Goal: Task Accomplishment & Management: Manage account settings

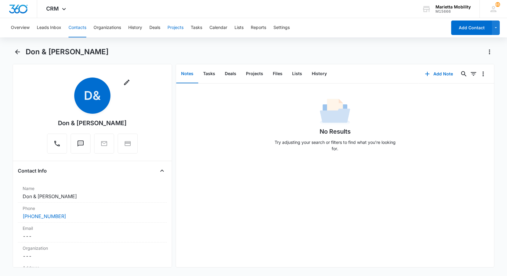
scroll to position [91, 0]
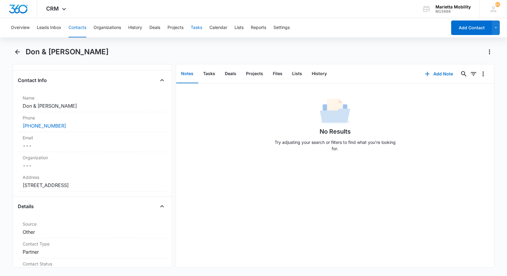
click at [195, 28] on button "Tasks" at bounding box center [196, 27] width 11 height 19
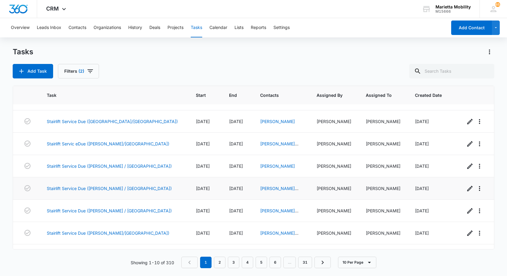
scroll to position [78, 0]
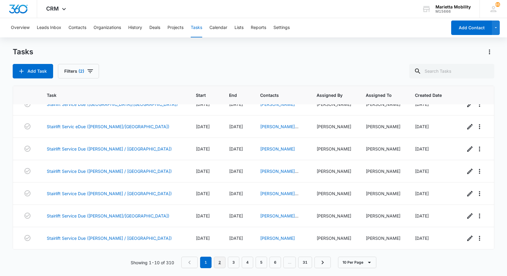
click at [218, 264] on link "2" at bounding box center [219, 262] width 11 height 11
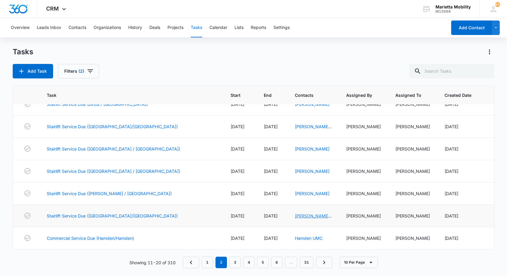
click at [295, 216] on link "[PERSON_NAME] & [PERSON_NAME]" at bounding box center [313, 222] width 37 height 18
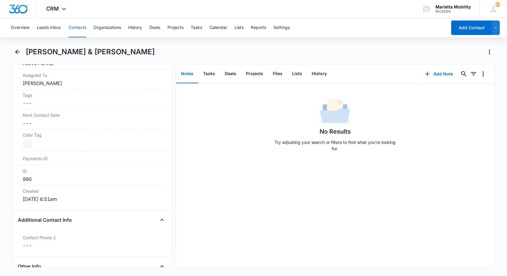
scroll to position [453, 0]
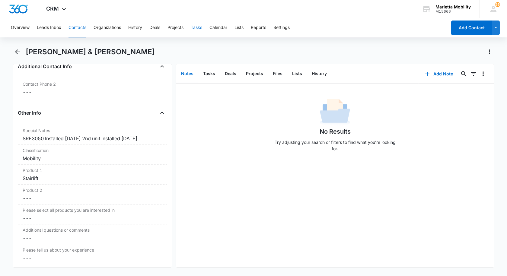
click at [199, 28] on button "Tasks" at bounding box center [196, 27] width 11 height 19
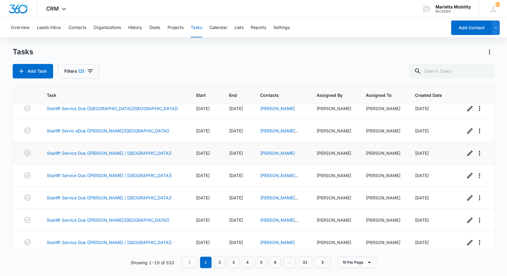
scroll to position [78, 0]
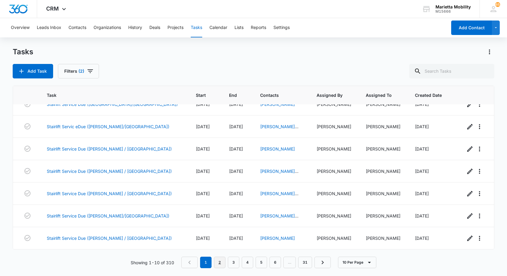
click at [219, 264] on link "2" at bounding box center [219, 262] width 11 height 11
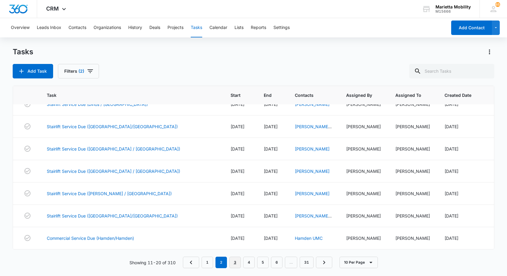
click at [234, 263] on link "3" at bounding box center [234, 262] width 11 height 11
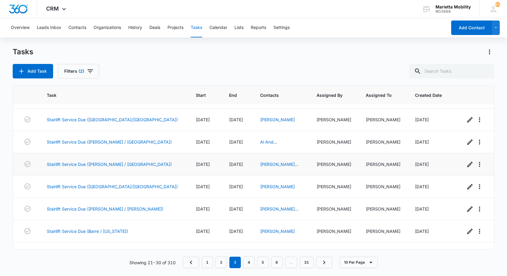
scroll to position [0, 0]
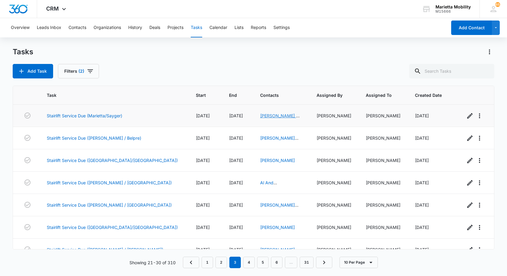
click at [260, 114] on link "[PERSON_NAME] & [PERSON_NAME]" at bounding box center [280, 118] width 40 height 11
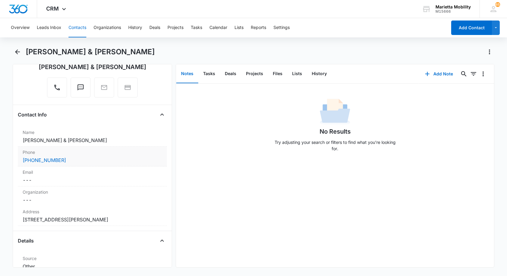
scroll to position [60, 0]
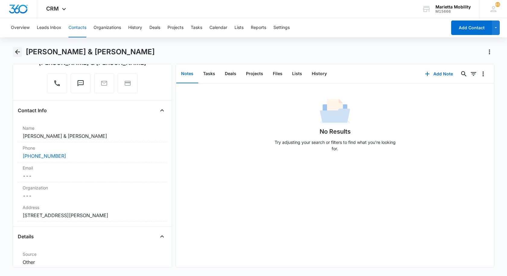
click at [18, 54] on icon "Back" at bounding box center [17, 51] width 7 height 7
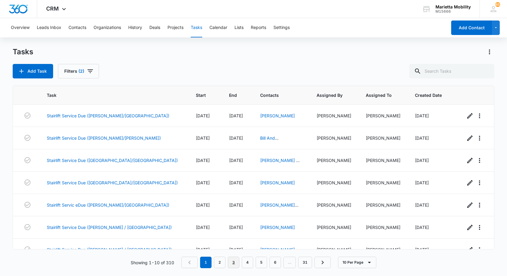
click at [234, 265] on link "3" at bounding box center [233, 262] width 11 height 11
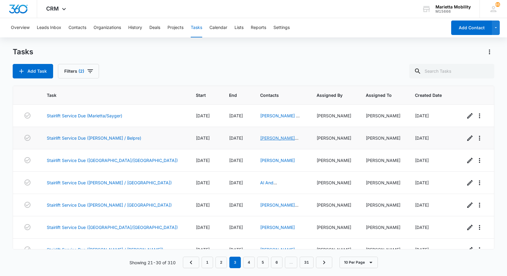
click at [260, 139] on link "[PERSON_NAME] And [PERSON_NAME]" at bounding box center [279, 144] width 38 height 18
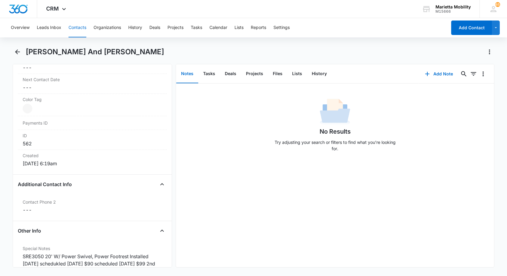
scroll to position [362, 0]
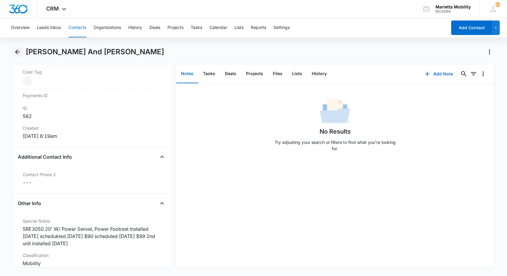
click at [17, 54] on icon "Back" at bounding box center [17, 51] width 5 height 5
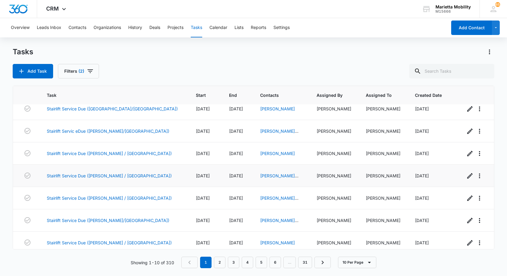
scroll to position [78, 0]
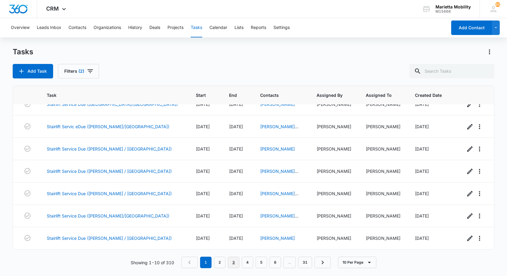
click at [234, 262] on link "3" at bounding box center [233, 262] width 11 height 11
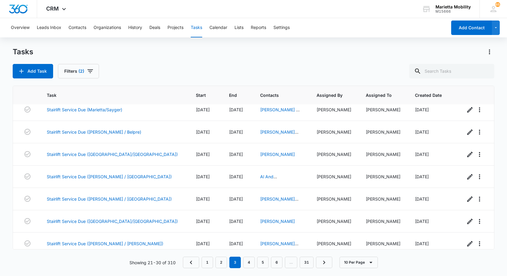
scroll to position [0, 0]
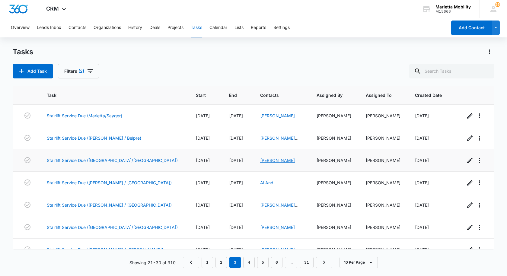
click at [260, 162] on link "[PERSON_NAME]" at bounding box center [277, 160] width 35 height 5
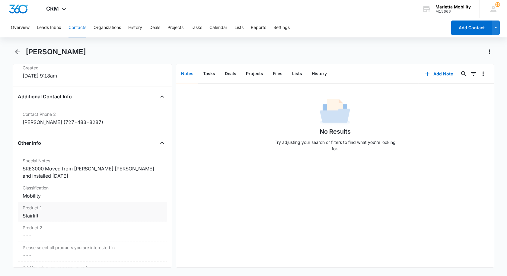
scroll to position [392, 0]
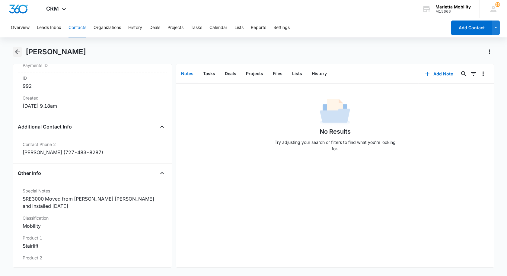
click at [18, 50] on icon "Back" at bounding box center [17, 51] width 7 height 7
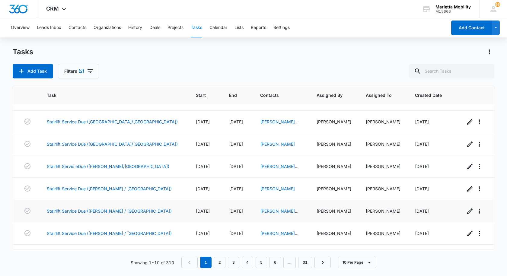
scroll to position [78, 0]
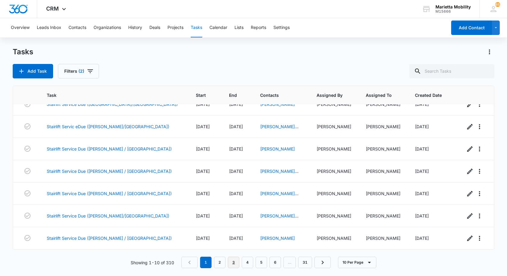
click at [236, 264] on link "3" at bounding box center [233, 262] width 11 height 11
click at [247, 265] on link "4" at bounding box center [248, 262] width 11 height 11
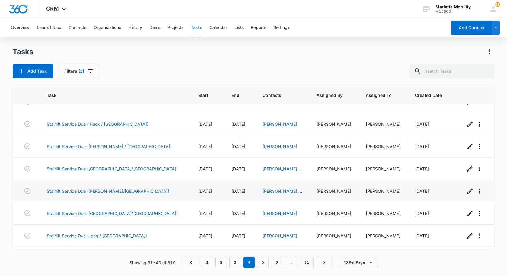
scroll to position [0, 0]
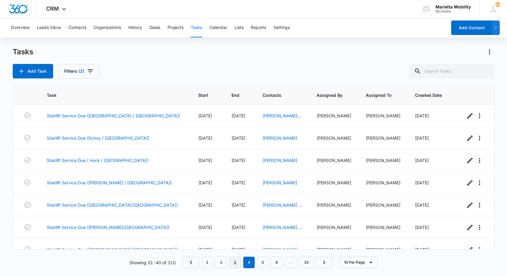
click at [232, 264] on link "3" at bounding box center [234, 262] width 11 height 11
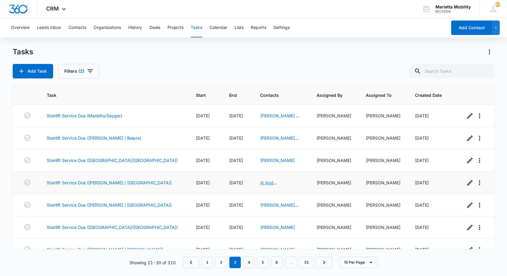
click at [260, 183] on link "Al And [PERSON_NAME]" at bounding box center [277, 185] width 35 height 11
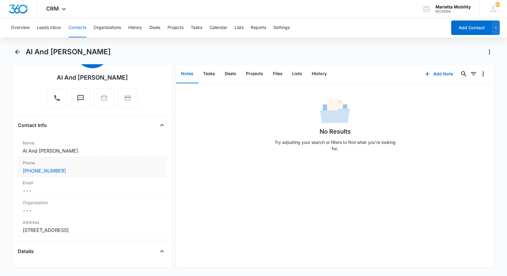
scroll to position [60, 0]
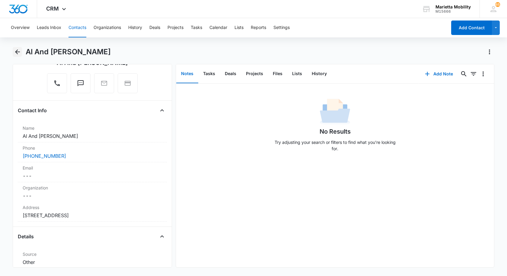
click at [17, 52] on icon "Back" at bounding box center [17, 51] width 5 height 5
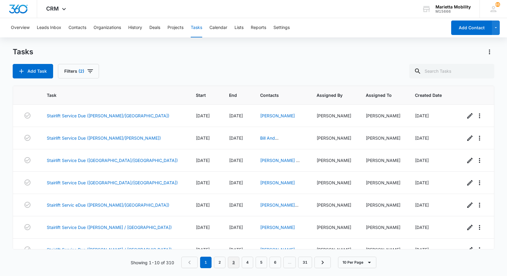
click at [234, 261] on link "3" at bounding box center [233, 262] width 11 height 11
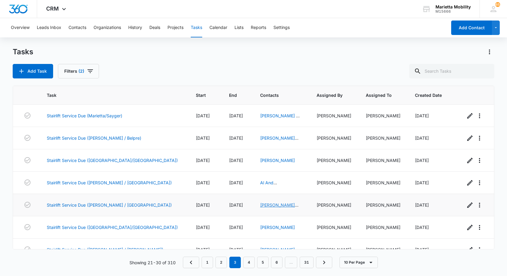
click at [260, 205] on link "[PERSON_NAME] And [PERSON_NAME]" at bounding box center [279, 211] width 38 height 18
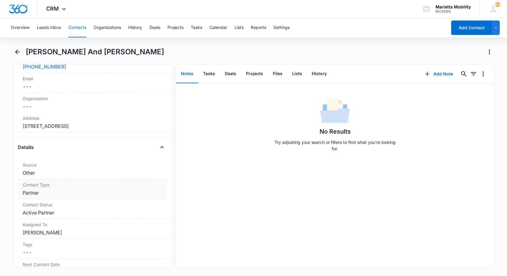
scroll to position [151, 0]
click at [21, 52] on icon "Back" at bounding box center [17, 51] width 7 height 7
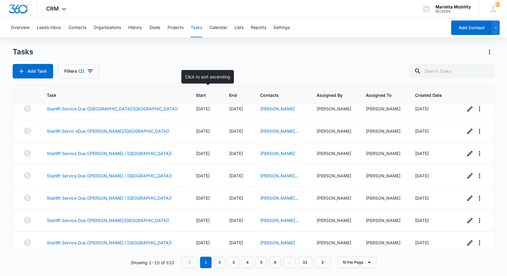
scroll to position [78, 0]
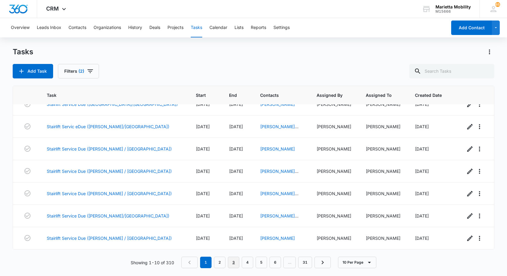
click at [232, 263] on link "3" at bounding box center [233, 262] width 11 height 11
click at [260, 173] on link "[PERSON_NAME] And [PERSON_NAME]" at bounding box center [279, 178] width 38 height 18
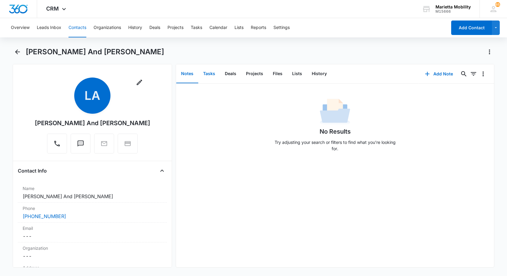
click at [208, 76] on button "Tasks" at bounding box center [209, 74] width 22 height 19
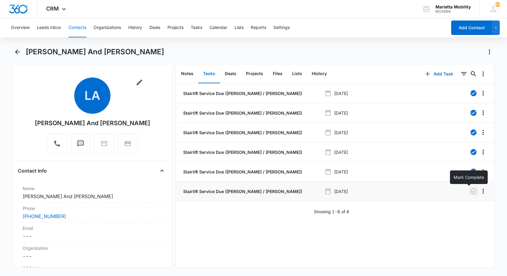
click at [470, 192] on icon "button" at bounding box center [473, 191] width 6 height 6
click at [479, 192] on icon "Overflow Menu" at bounding box center [482, 191] width 7 height 7
click at [462, 206] on div "Edit" at bounding box center [462, 208] width 13 height 4
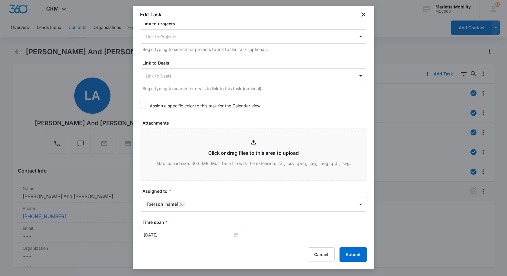
scroll to position [295, 0]
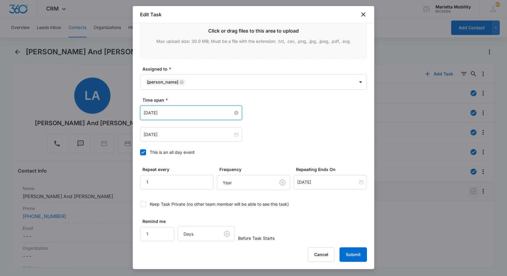
click at [174, 113] on input "[DATE]" at bounding box center [188, 113] width 89 height 7
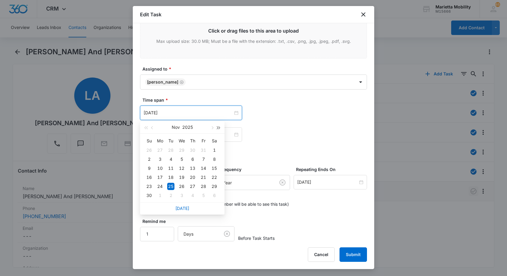
click at [219, 127] on span "button" at bounding box center [218, 127] width 3 height 3
click at [154, 129] on button "button" at bounding box center [152, 127] width 7 height 12
click at [153, 129] on span "button" at bounding box center [152, 127] width 3 height 3
click at [152, 129] on span "button" at bounding box center [152, 127] width 3 height 3
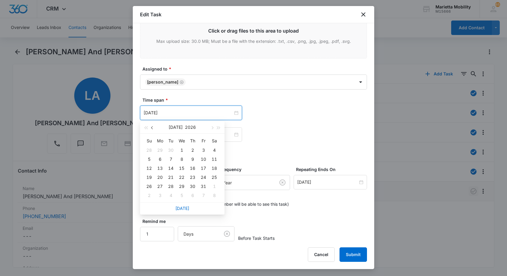
click at [152, 129] on span "button" at bounding box center [152, 127] width 3 height 3
type input "[DATE]"
click at [171, 160] on div "5" at bounding box center [170, 159] width 7 height 7
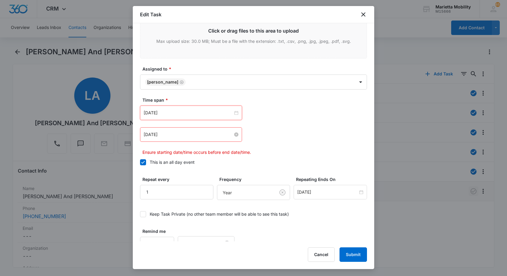
click at [185, 136] on input "[DATE]" at bounding box center [188, 134] width 89 height 7
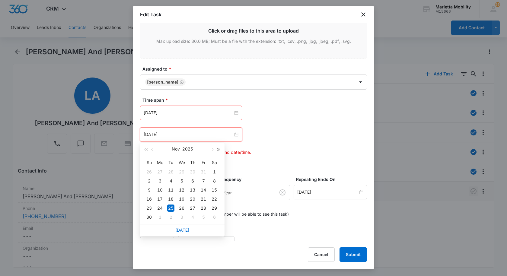
click at [221, 149] on button "button" at bounding box center [218, 149] width 7 height 12
click at [153, 150] on span "button" at bounding box center [152, 149] width 3 height 3
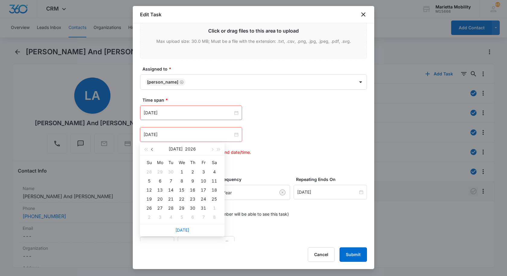
click at [153, 150] on span "button" at bounding box center [152, 149] width 3 height 3
click at [152, 150] on span "button" at bounding box center [152, 149] width 3 height 3
type input "[DATE]"
click at [171, 180] on div "5" at bounding box center [170, 180] width 7 height 7
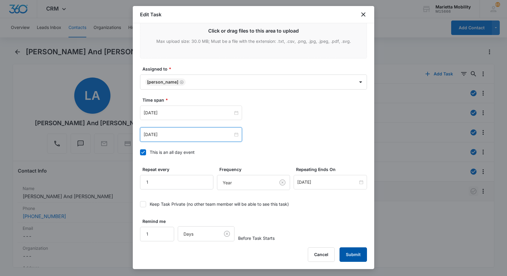
click at [351, 255] on button "Submit" at bounding box center [352, 254] width 27 height 14
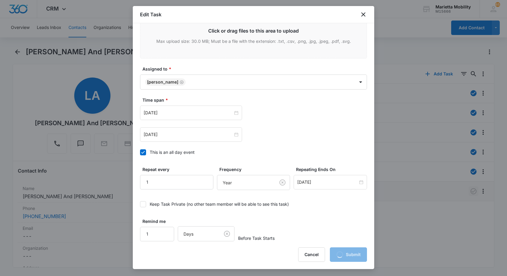
scroll to position [0, 0]
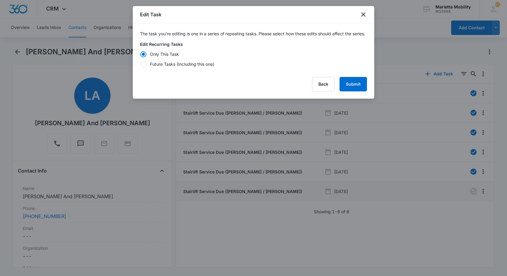
click at [142, 67] on div at bounding box center [143, 64] width 6 height 6
click at [140, 64] on input "Future Tasks (Including this one)" at bounding box center [140, 64] width 0 height 0
radio input "false"
radio input "true"
click at [357, 90] on button "Submit" at bounding box center [352, 84] width 27 height 14
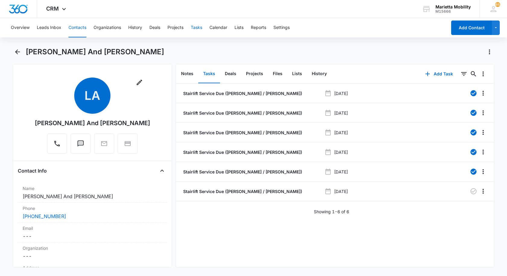
click at [202, 28] on button "Tasks" at bounding box center [196, 27] width 11 height 19
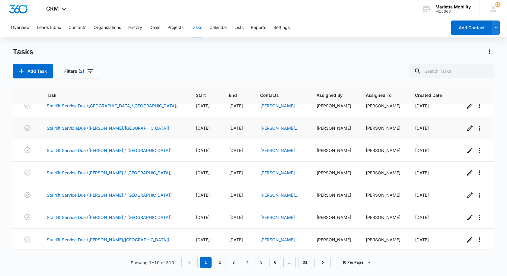
scroll to position [78, 0]
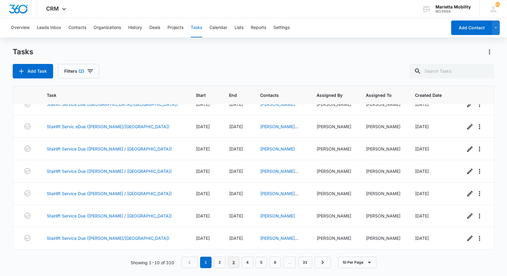
click at [234, 262] on link "3" at bounding box center [233, 262] width 11 height 11
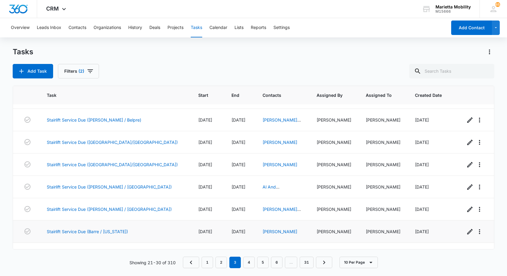
scroll to position [0, 0]
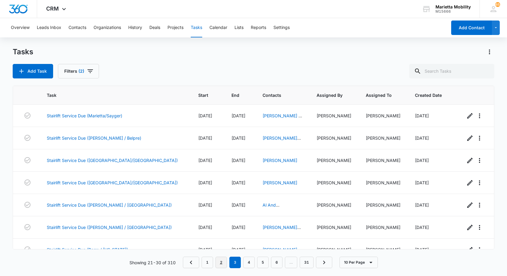
click at [223, 260] on link "2" at bounding box center [220, 262] width 11 height 11
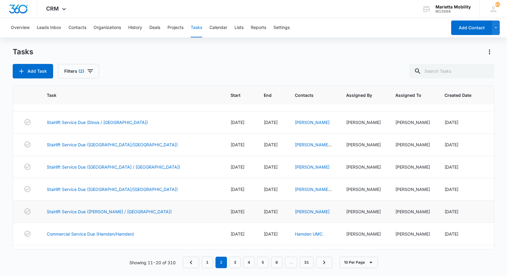
scroll to position [78, 0]
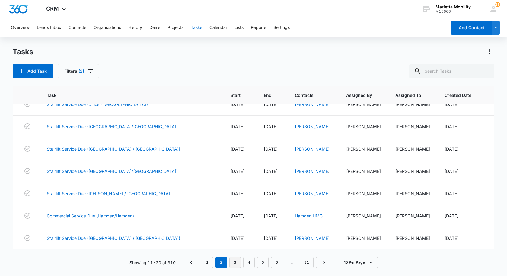
click at [237, 264] on link "3" at bounding box center [234, 262] width 11 height 11
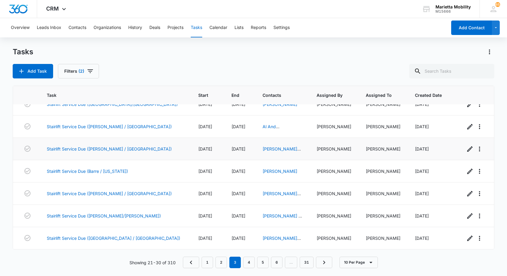
scroll to position [0, 0]
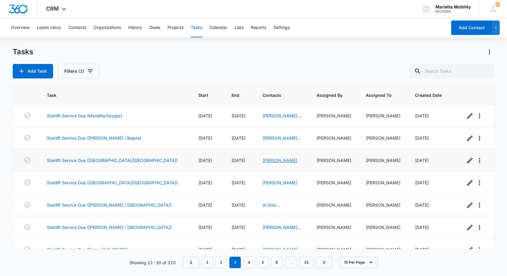
click at [262, 160] on link "[PERSON_NAME]" at bounding box center [279, 160] width 35 height 5
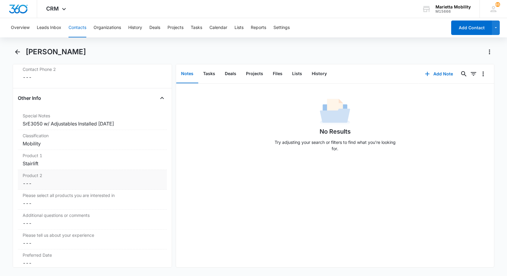
scroll to position [483, 0]
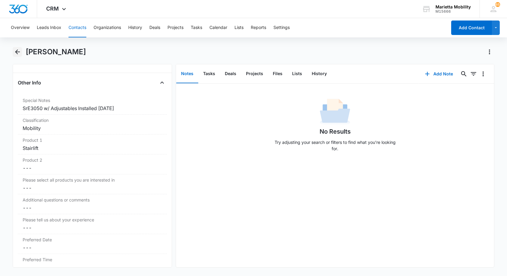
click at [14, 53] on icon "Back" at bounding box center [17, 51] width 7 height 7
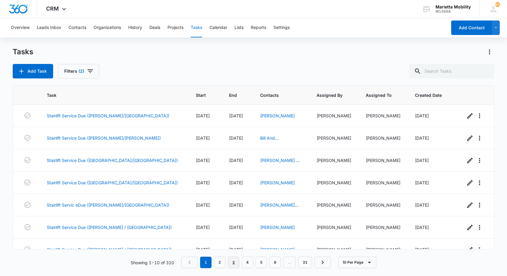
click at [232, 264] on link "3" at bounding box center [233, 262] width 11 height 11
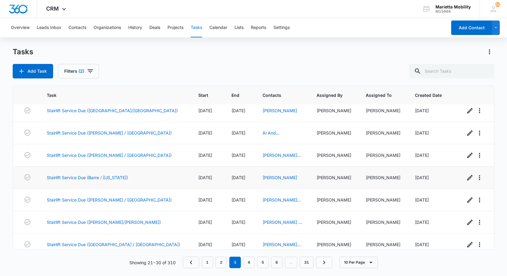
scroll to position [78, 0]
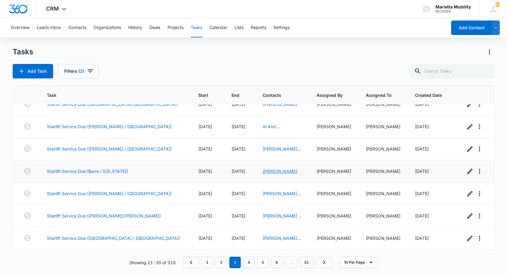
click at [262, 173] on link "[PERSON_NAME]" at bounding box center [279, 171] width 35 height 5
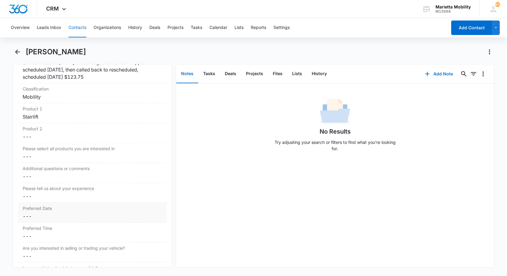
scroll to position [513, 0]
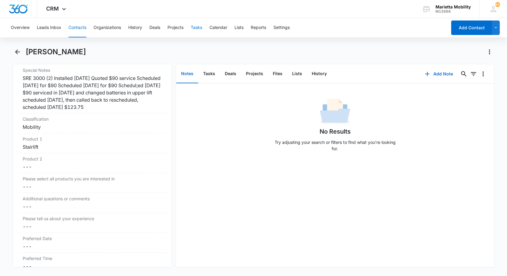
click at [197, 28] on button "Tasks" at bounding box center [196, 27] width 11 height 19
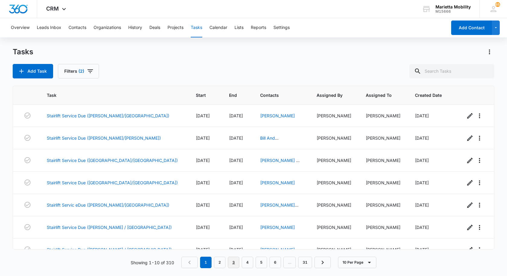
click at [235, 263] on link "3" at bounding box center [233, 262] width 11 height 11
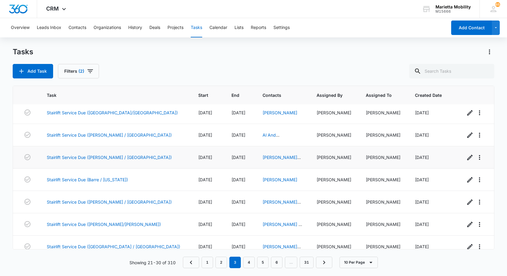
scroll to position [78, 0]
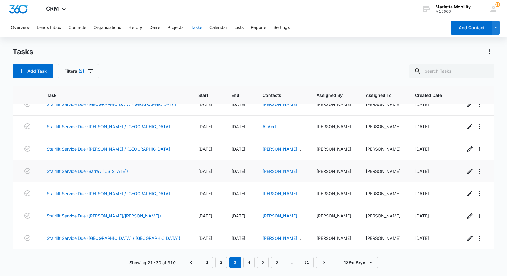
click at [262, 173] on link "[PERSON_NAME]" at bounding box center [279, 171] width 35 height 5
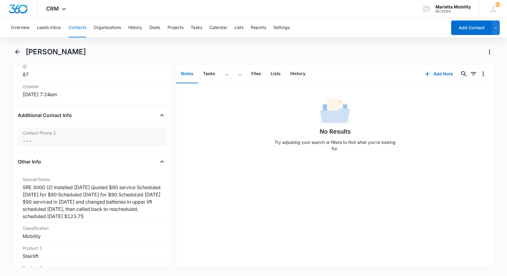
scroll to position [422, 0]
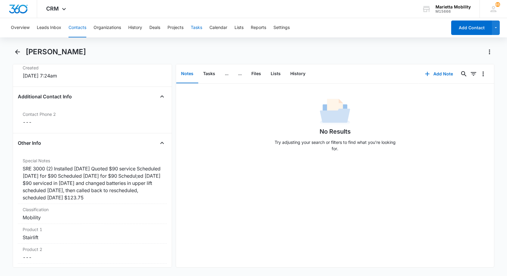
click at [194, 28] on button "Tasks" at bounding box center [196, 27] width 11 height 19
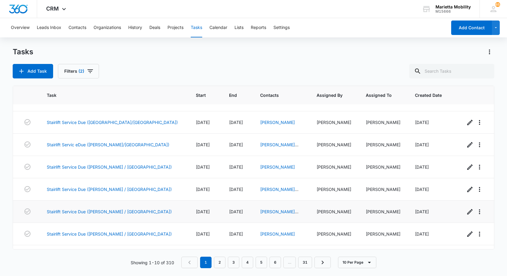
scroll to position [78, 0]
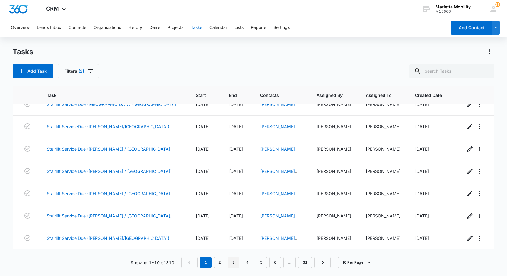
click at [232, 262] on link "3" at bounding box center [233, 262] width 11 height 11
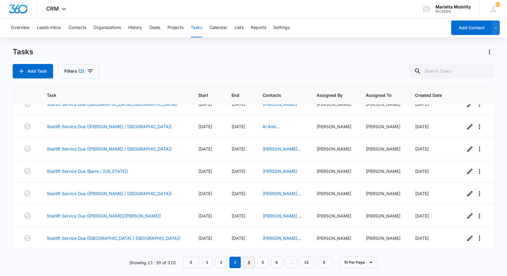
click at [246, 264] on link "4" at bounding box center [248, 262] width 11 height 11
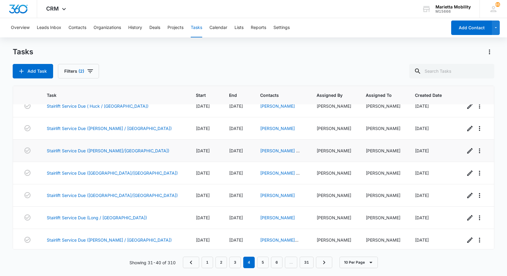
scroll to position [0, 0]
